Goal: Navigation & Orientation: Find specific page/section

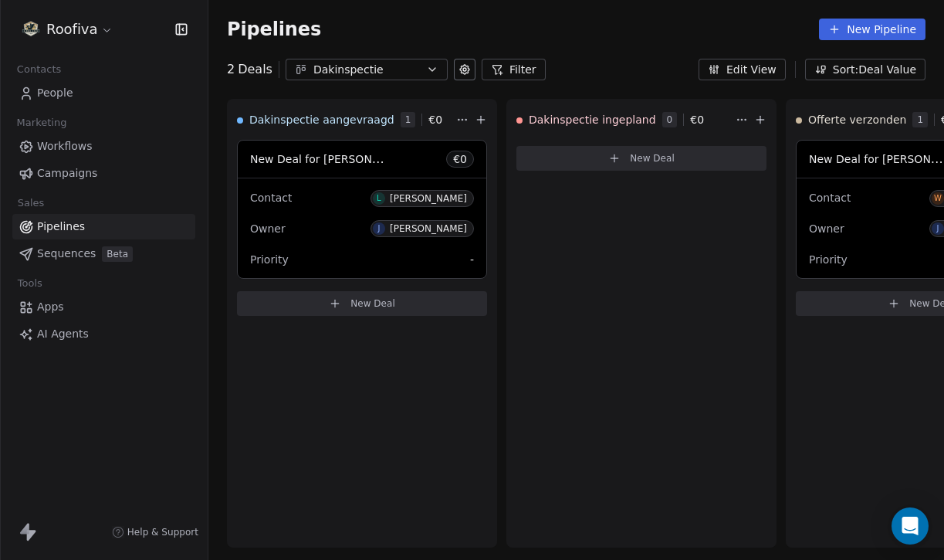
click at [118, 156] on link "Workflows" at bounding box center [103, 146] width 183 height 25
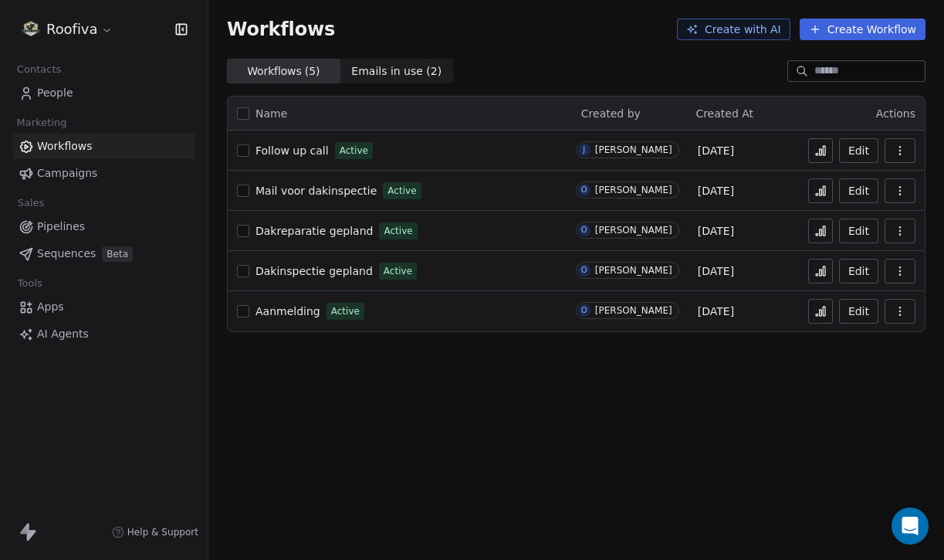
click at [299, 310] on span "Aanmelding" at bounding box center [287, 311] width 65 height 12
click at [83, 86] on link "People" at bounding box center [103, 92] width 183 height 25
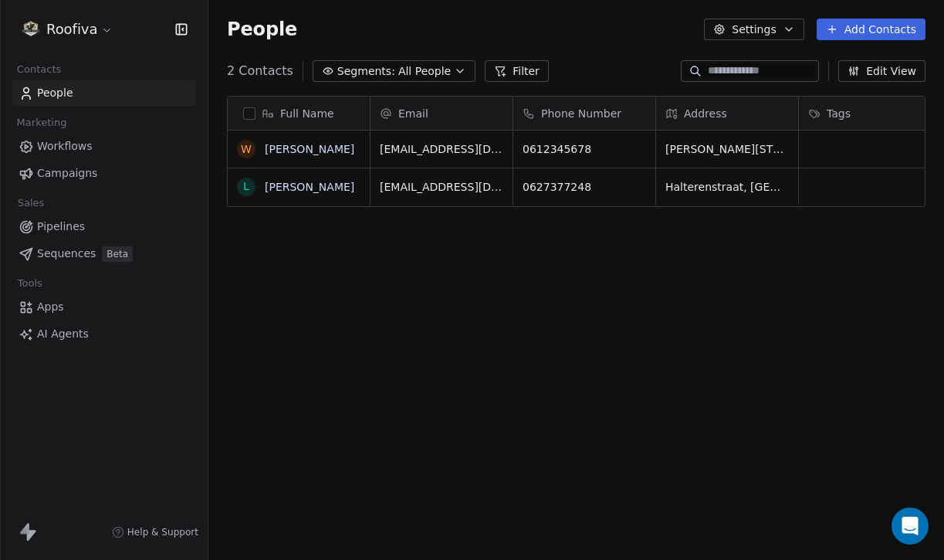
scroll to position [492, 736]
click at [108, 218] on link "Pipelines" at bounding box center [103, 226] width 183 height 25
